Goal: Task Accomplishment & Management: Use online tool/utility

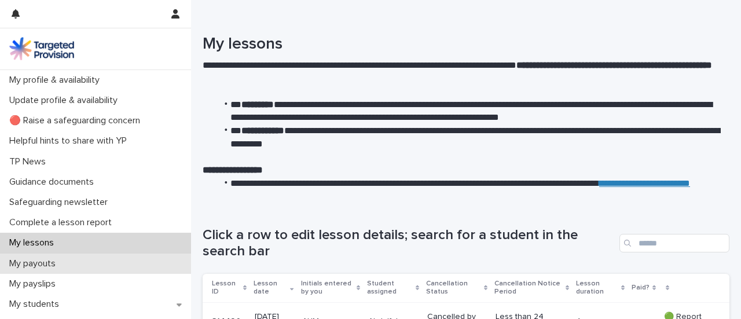
click at [33, 264] on p "My payouts" at bounding box center [35, 263] width 60 height 11
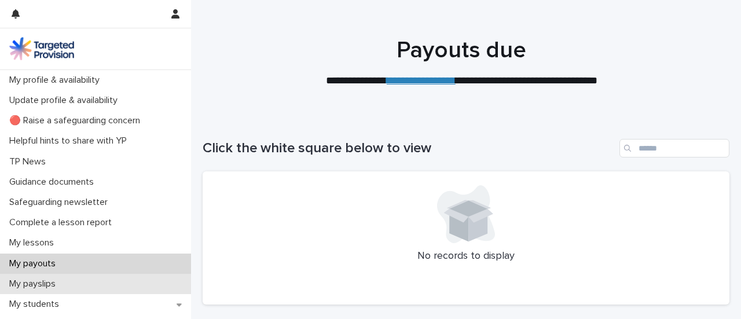
click at [25, 286] on p "My payslips" at bounding box center [35, 284] width 60 height 11
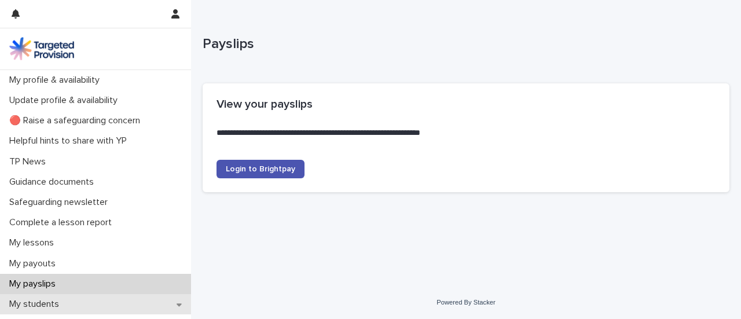
click at [35, 303] on p "My students" at bounding box center [37, 304] width 64 height 11
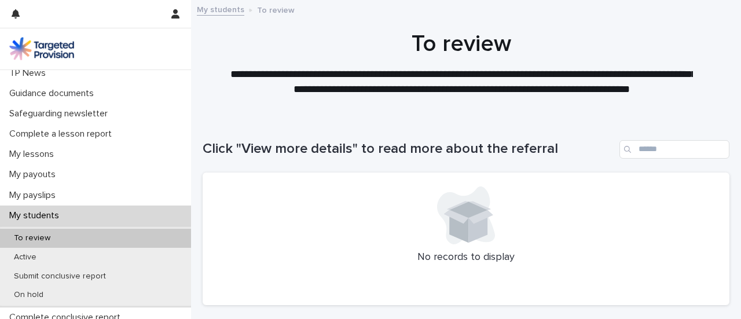
scroll to position [89, 0]
click at [31, 252] on p "Active" at bounding box center [25, 257] width 41 height 10
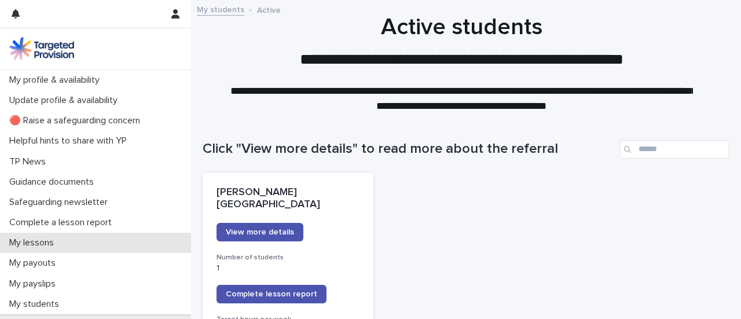
click at [35, 243] on p "My lessons" at bounding box center [34, 242] width 58 height 11
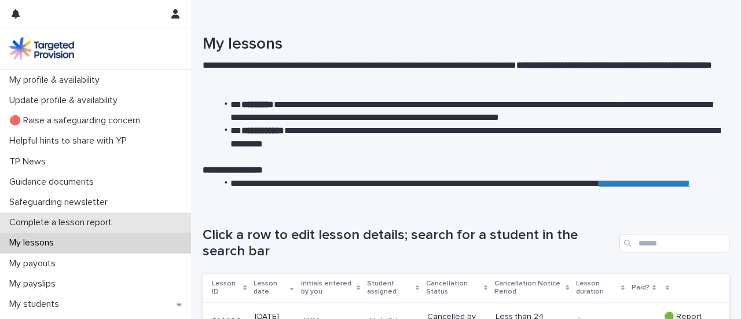
click at [77, 221] on p "Complete a lesson report" at bounding box center [63, 222] width 116 height 11
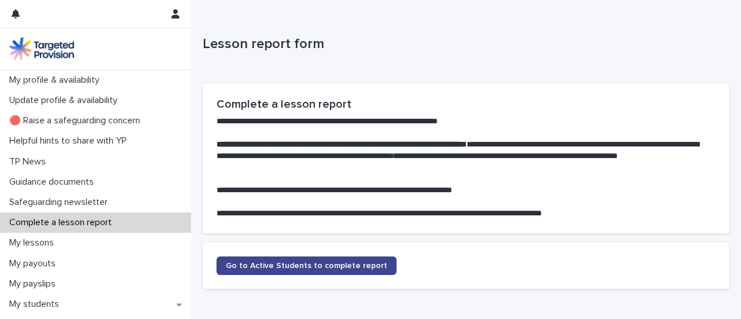
click at [352, 265] on span "Go to Active Students to complete report" at bounding box center [307, 266] width 162 height 8
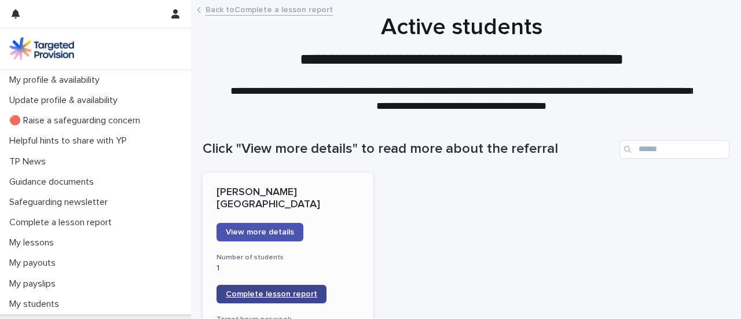
click at [283, 287] on link "Complete lesson report" at bounding box center [272, 294] width 110 height 19
